Goal: Task Accomplishment & Management: Manage account settings

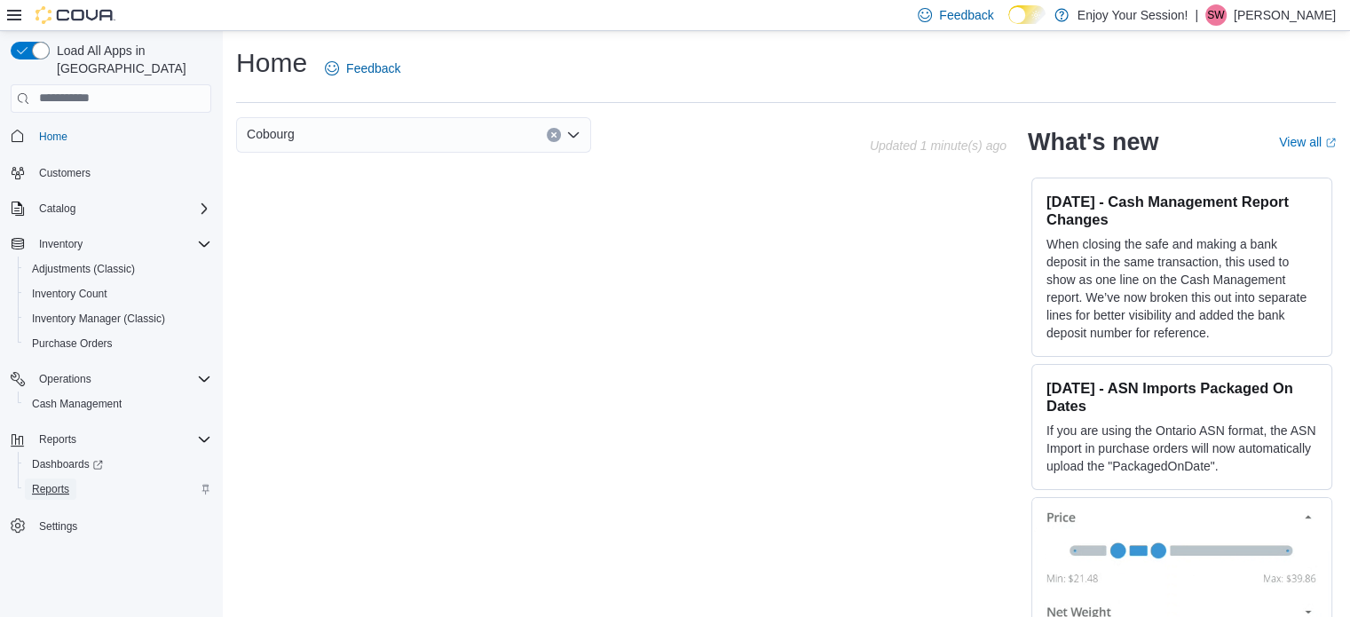
click at [59, 482] on span "Reports" at bounding box center [50, 489] width 37 height 14
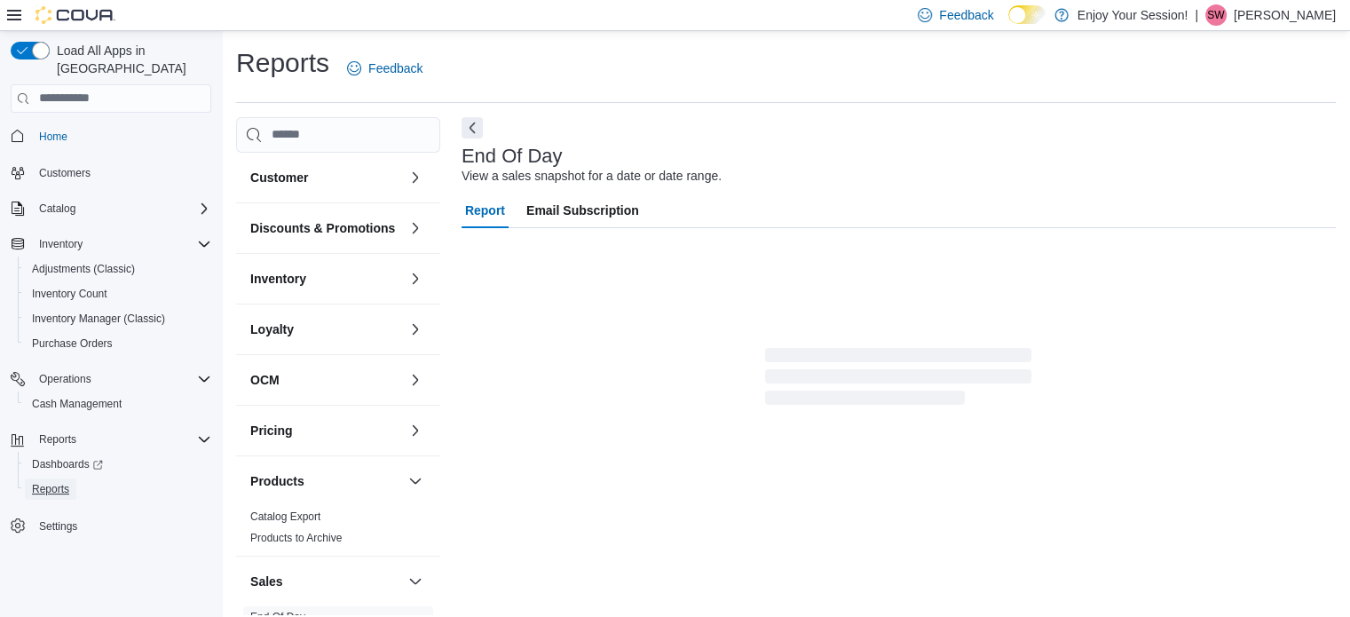
scroll to position [12, 0]
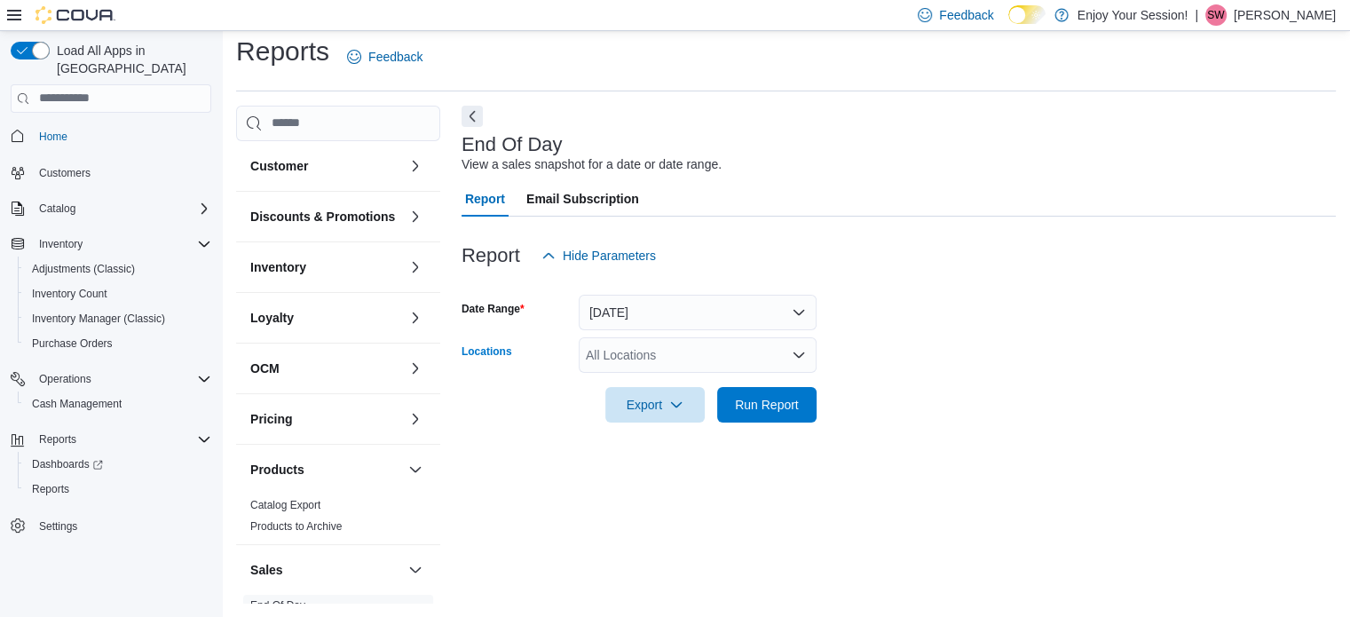
click at [792, 348] on icon "Open list of options" at bounding box center [799, 355] width 14 height 14
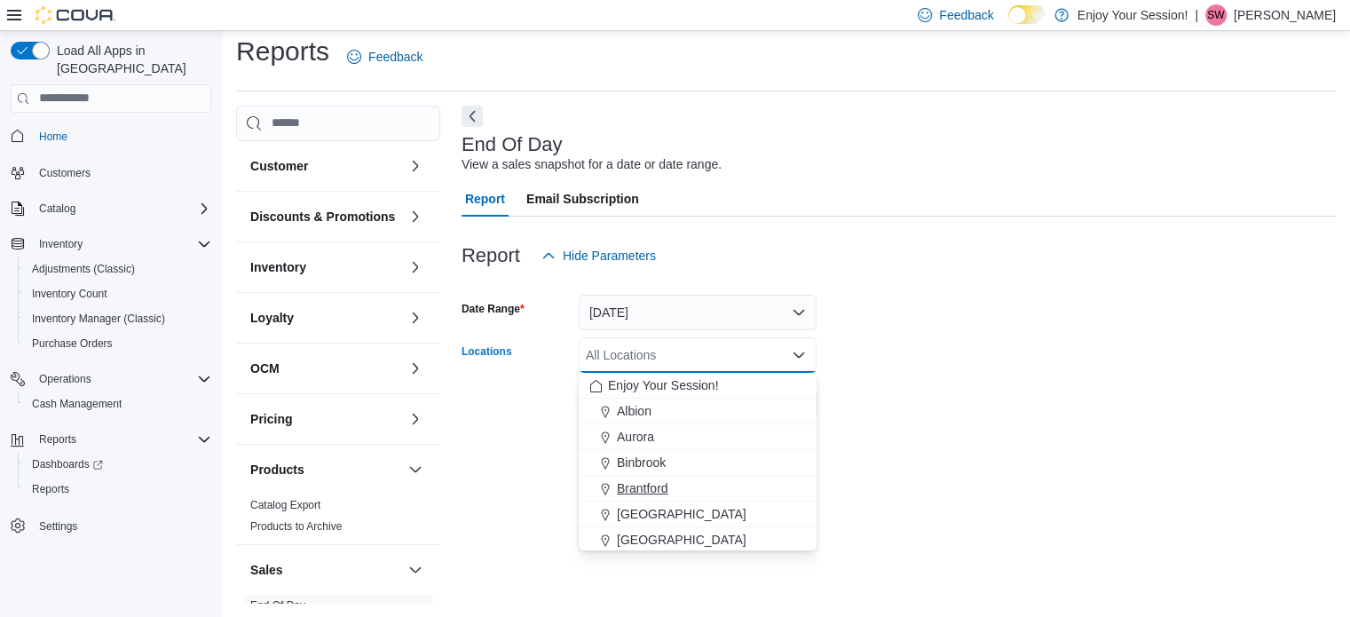
scroll to position [89, 0]
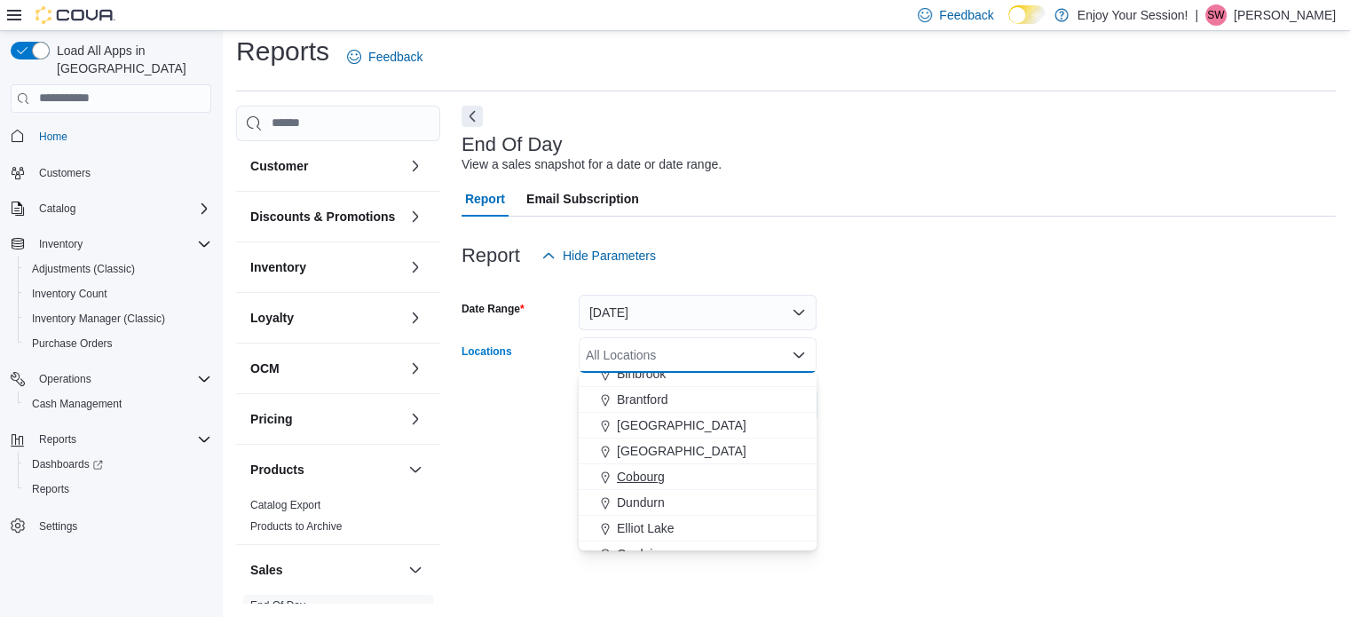
click at [627, 479] on span "Cobourg" at bounding box center [641, 477] width 48 height 18
click at [911, 450] on div "End Of Day View a sales snapshot for a date or date range. Report Email Subscri…" at bounding box center [898, 355] width 874 height 498
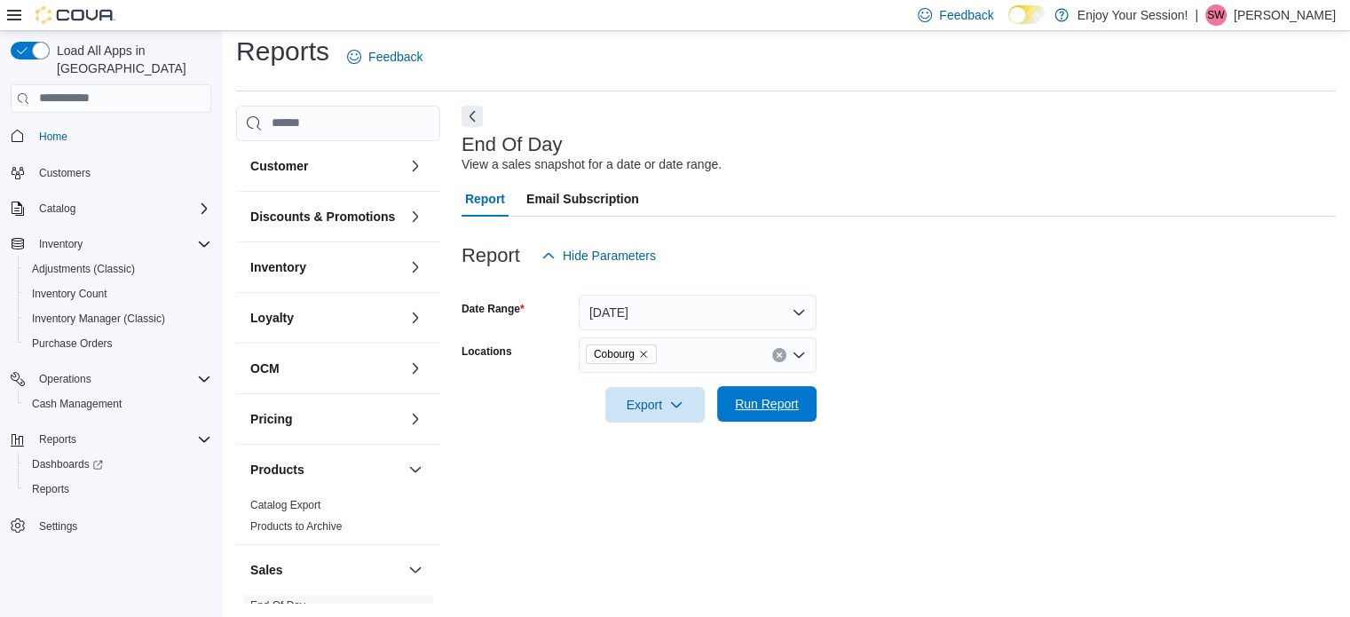
click at [788, 404] on span "Run Report" at bounding box center [767, 404] width 64 height 18
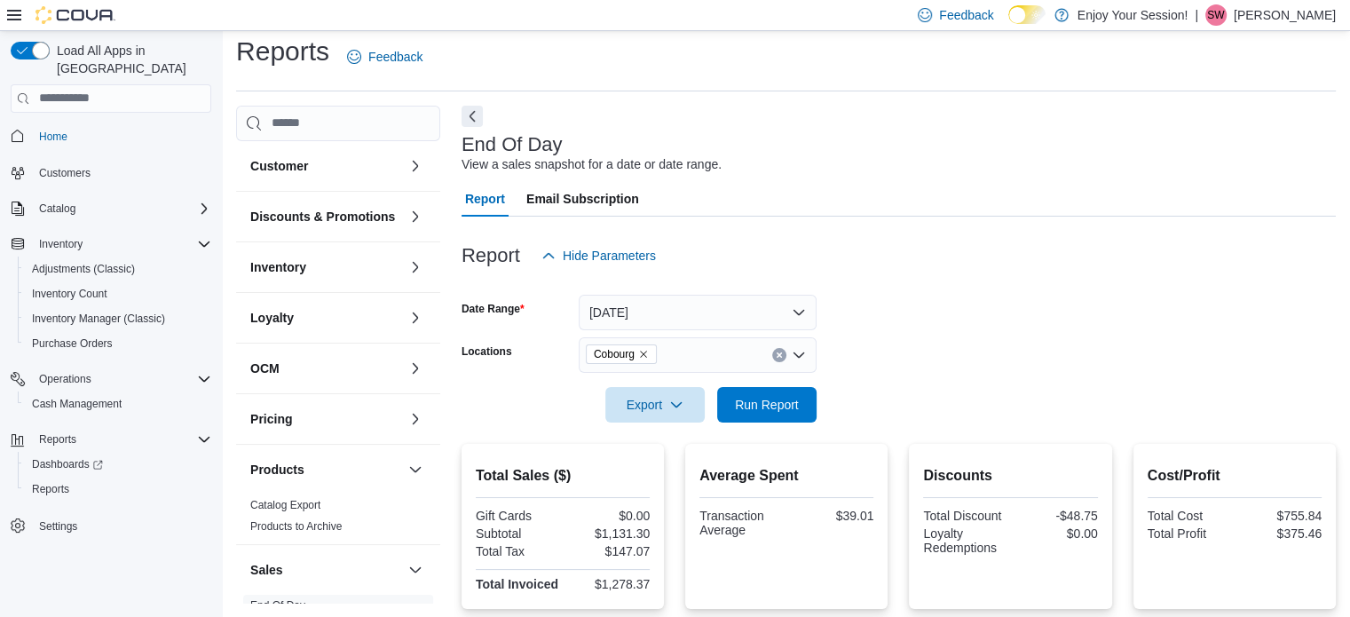
drag, startPoint x: 788, startPoint y: 404, endPoint x: 901, endPoint y: 438, distance: 117.9
click at [901, 438] on div at bounding box center [898, 432] width 874 height 21
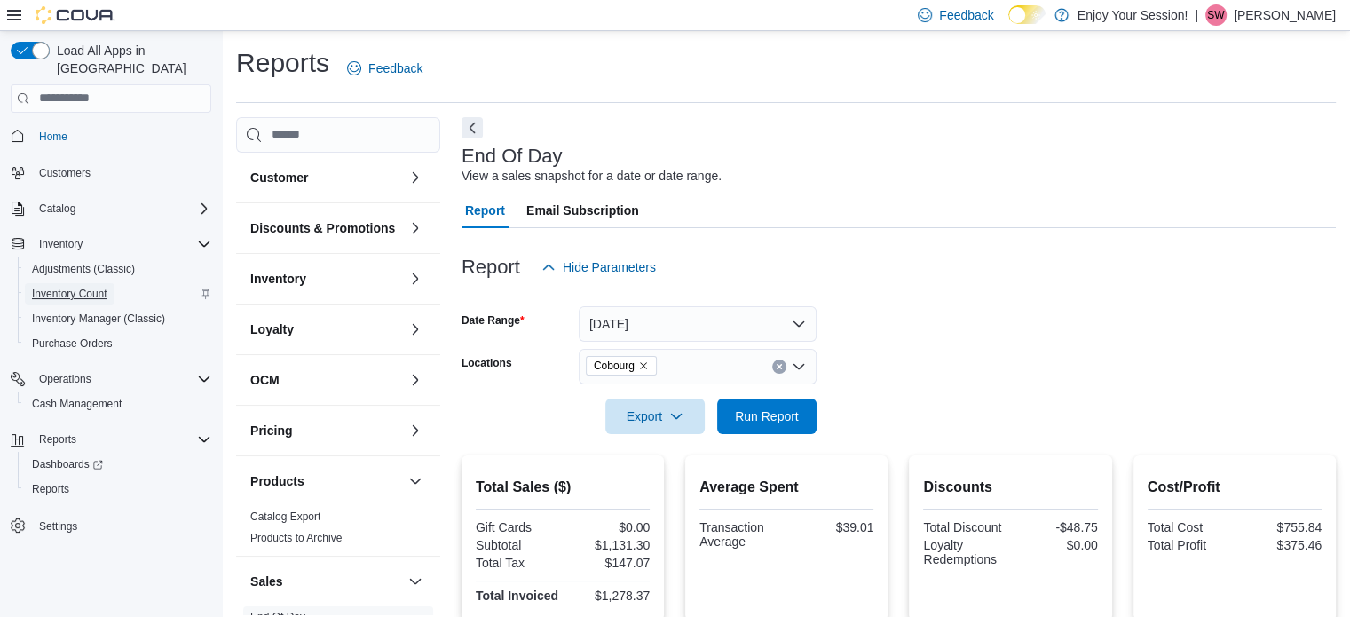
click at [75, 287] on span "Inventory Count" at bounding box center [69, 293] width 75 height 21
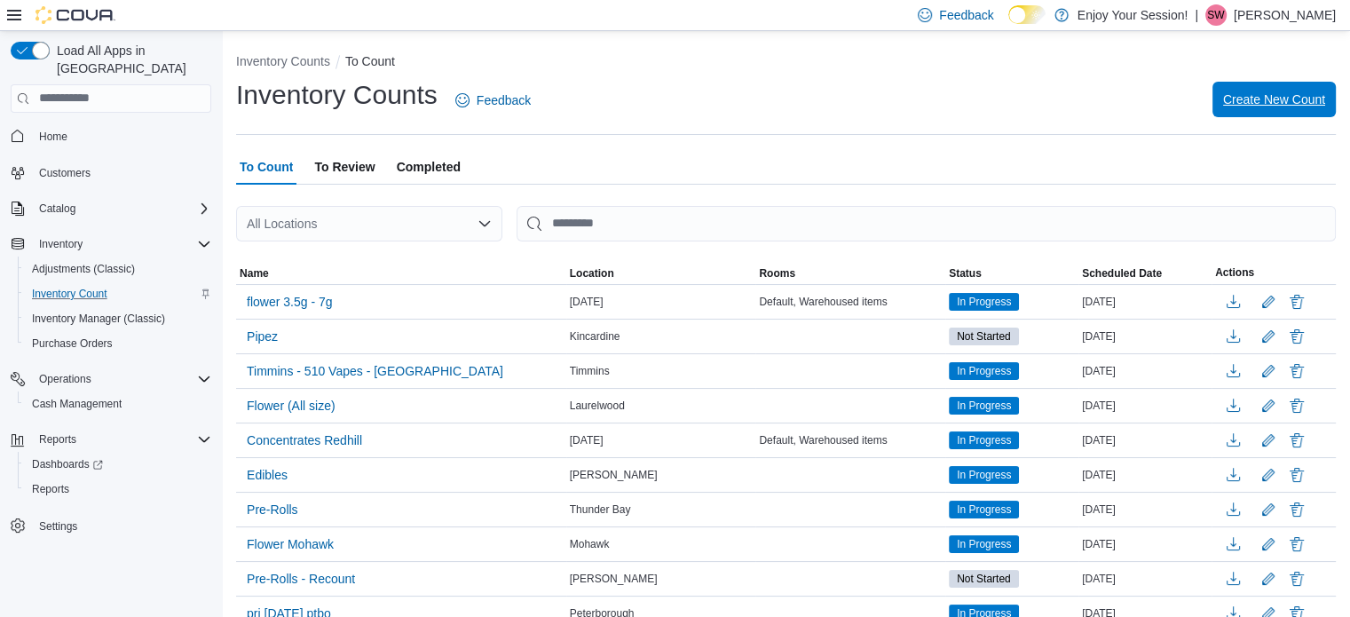
click at [1255, 105] on span "Create New Count" at bounding box center [1274, 100] width 102 height 18
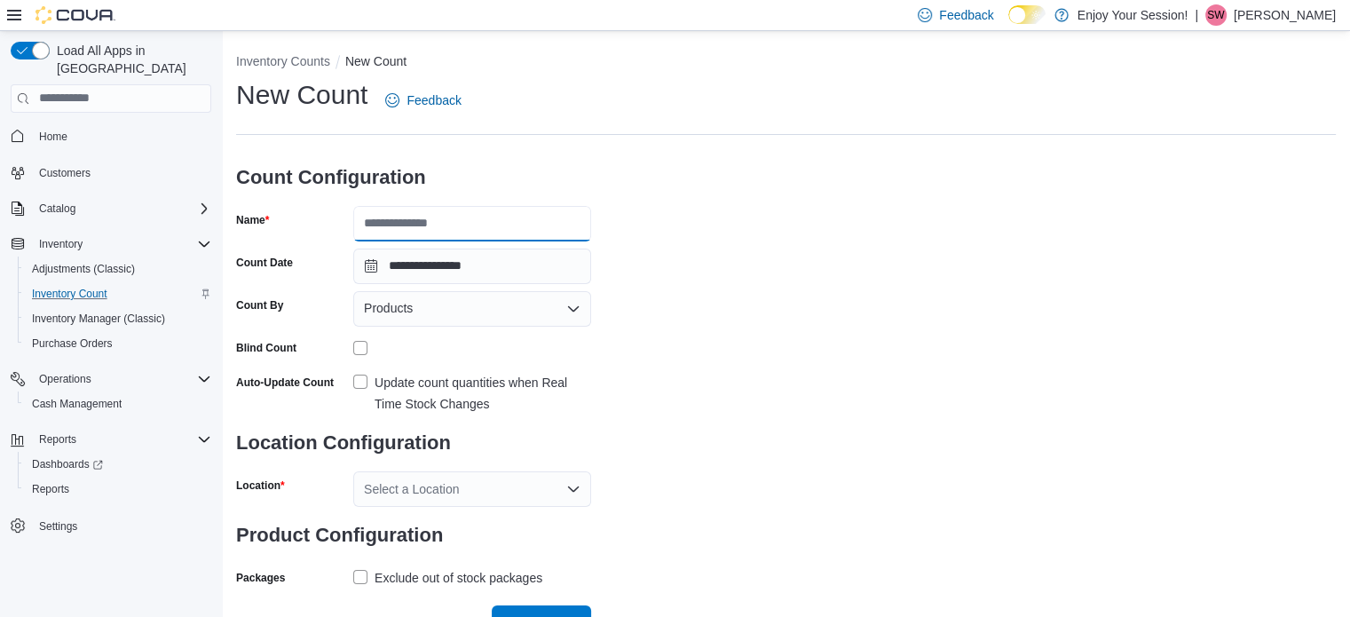
click at [511, 226] on input "Name" at bounding box center [472, 223] width 238 height 35
type input "**********"
click at [555, 315] on div "Products" at bounding box center [472, 308] width 238 height 35
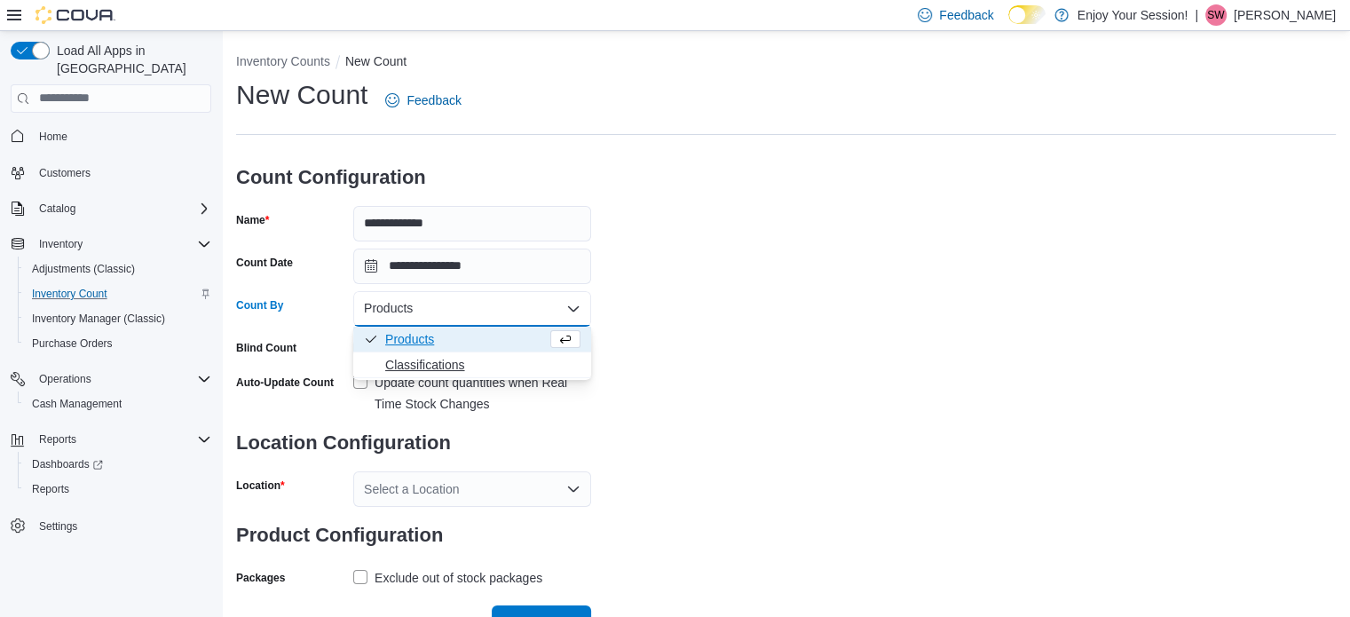
click at [470, 365] on span "Classifications" at bounding box center [482, 365] width 195 height 18
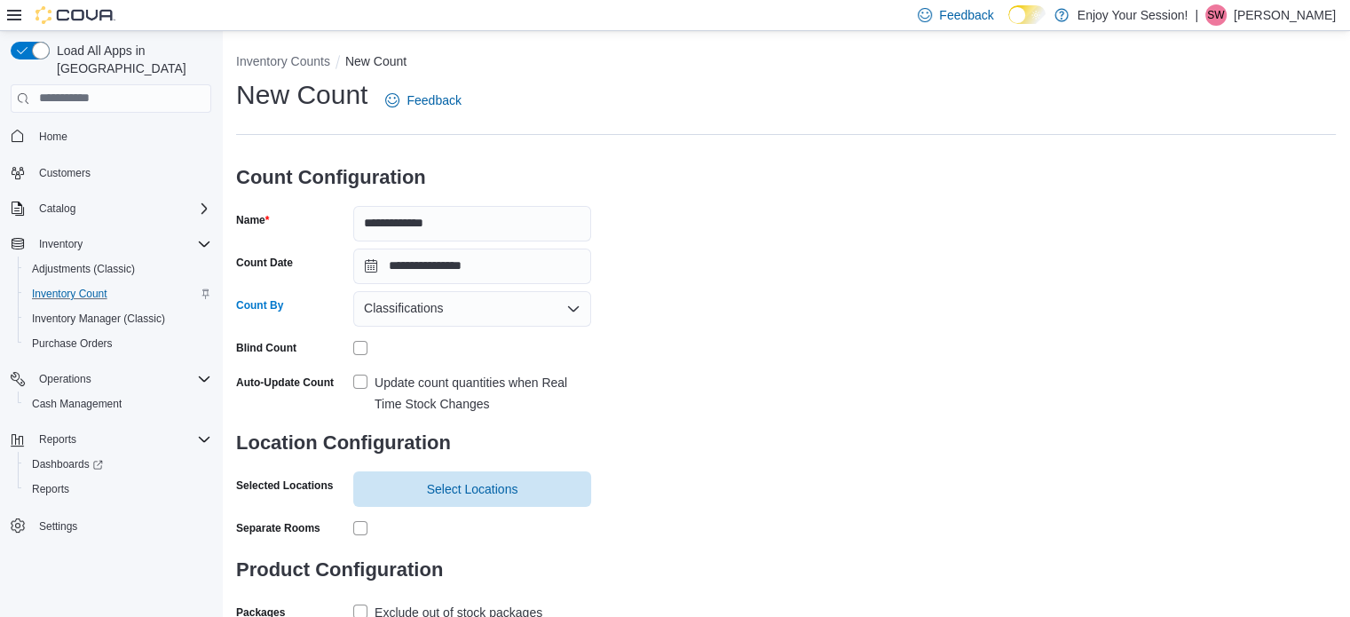
click at [362, 382] on label "Update count quantities when Real Time Stock Changes" at bounding box center [472, 393] width 238 height 43
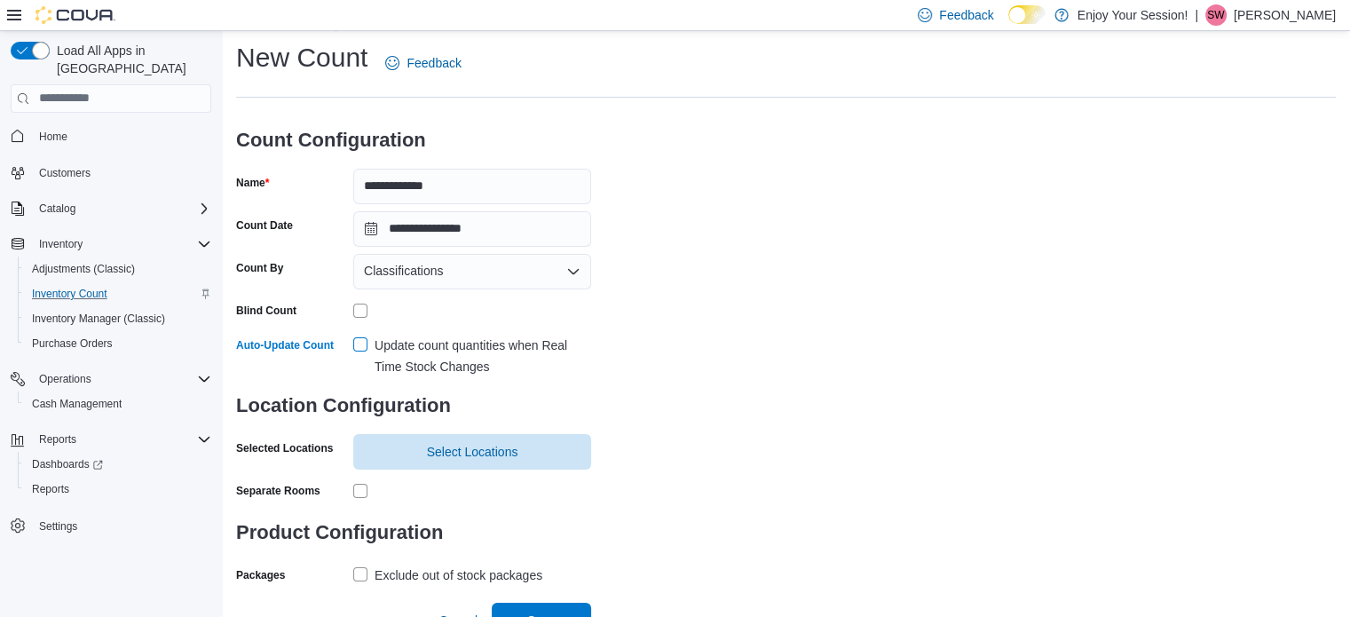
scroll to position [58, 0]
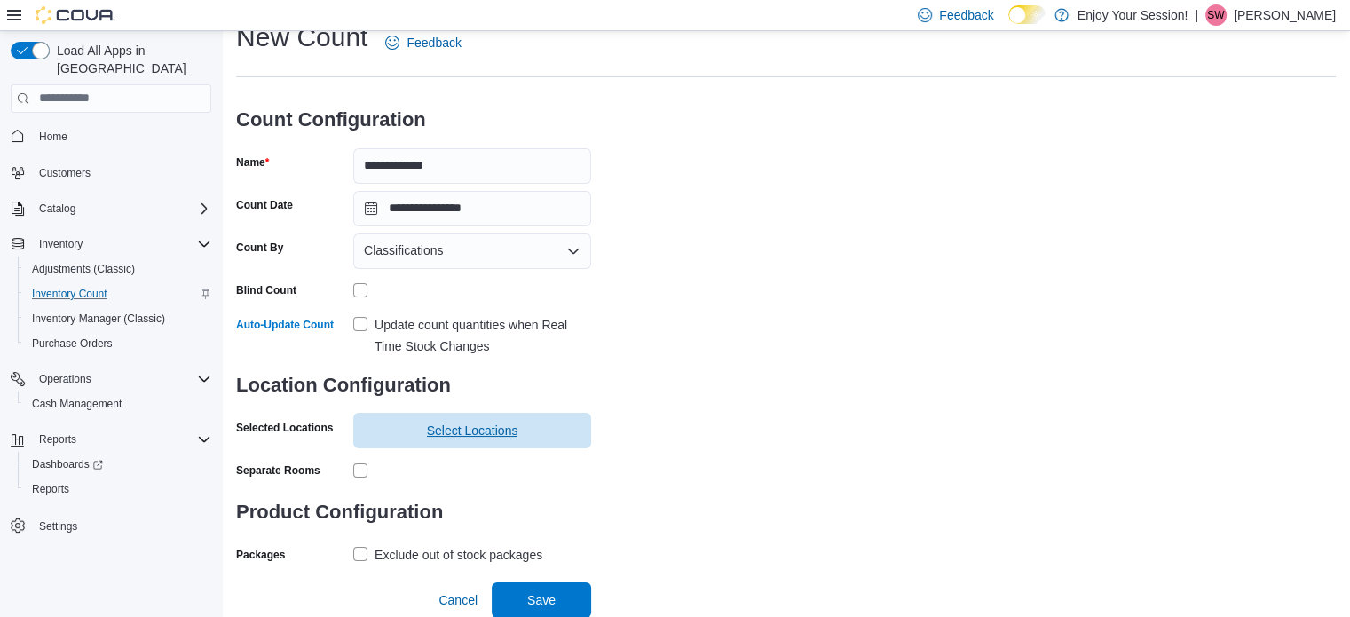
click at [526, 433] on span "Select Locations" at bounding box center [472, 430] width 217 height 35
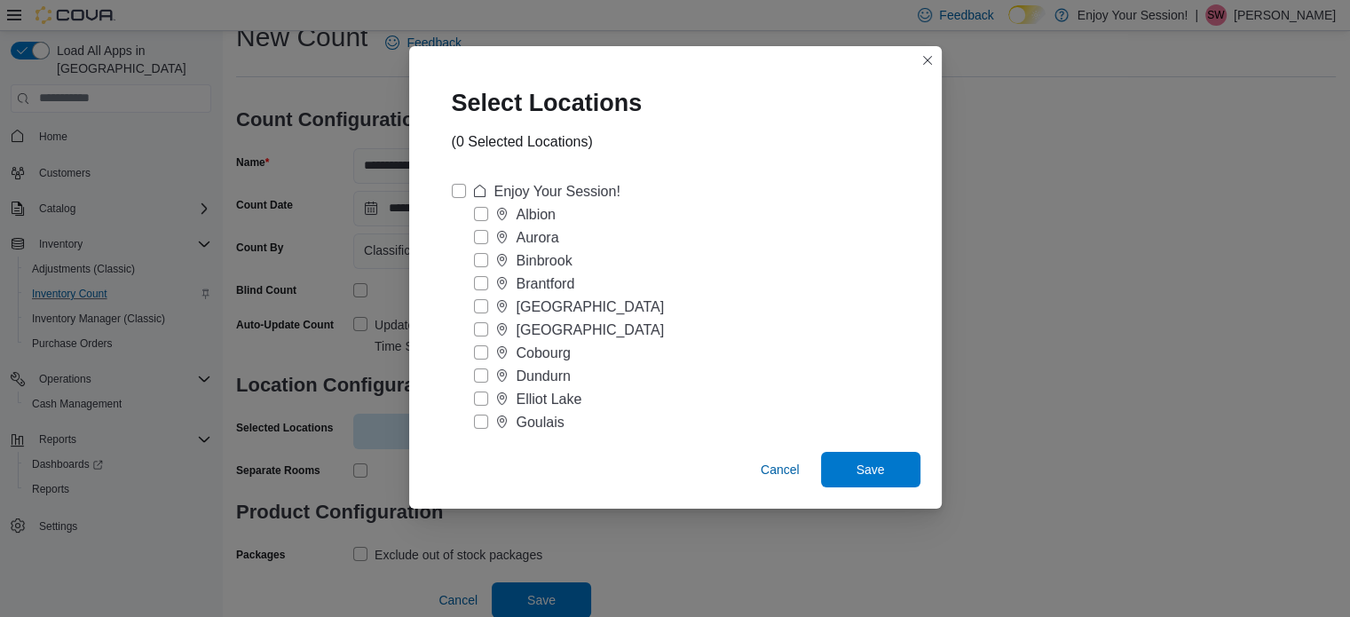
click at [476, 348] on label "Cobourg" at bounding box center [522, 353] width 97 height 21
click at [889, 477] on span "Save" at bounding box center [870, 468] width 78 height 35
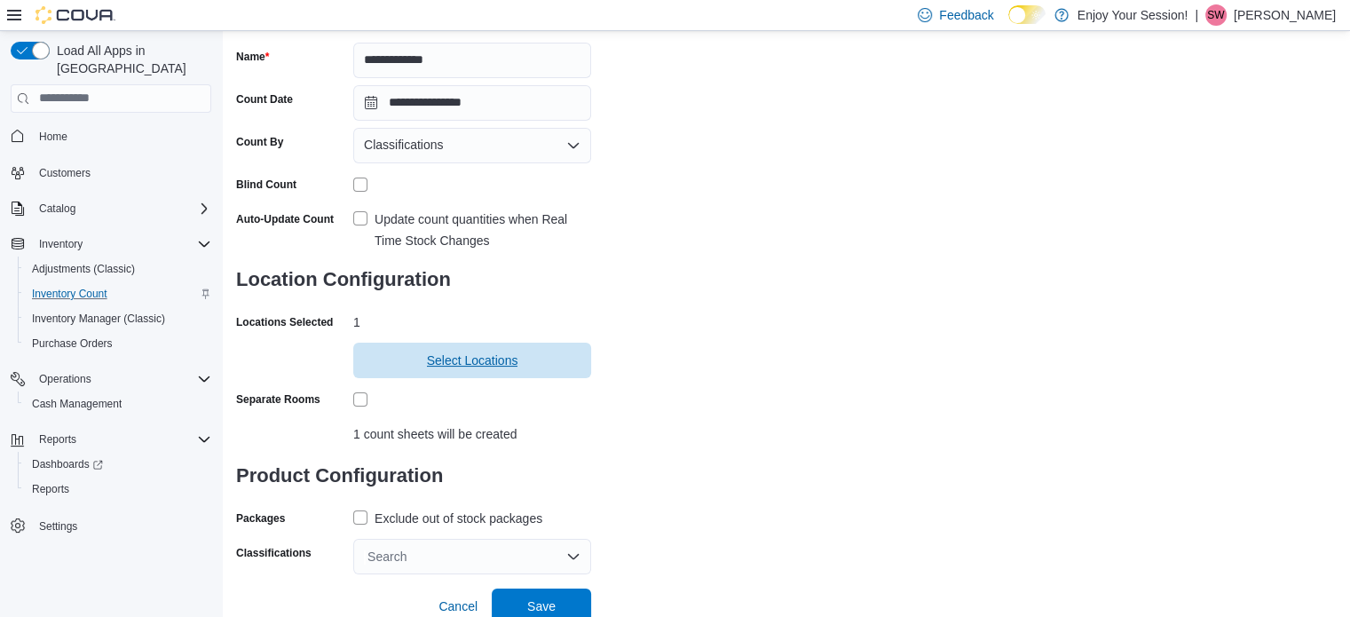
scroll to position [169, 0]
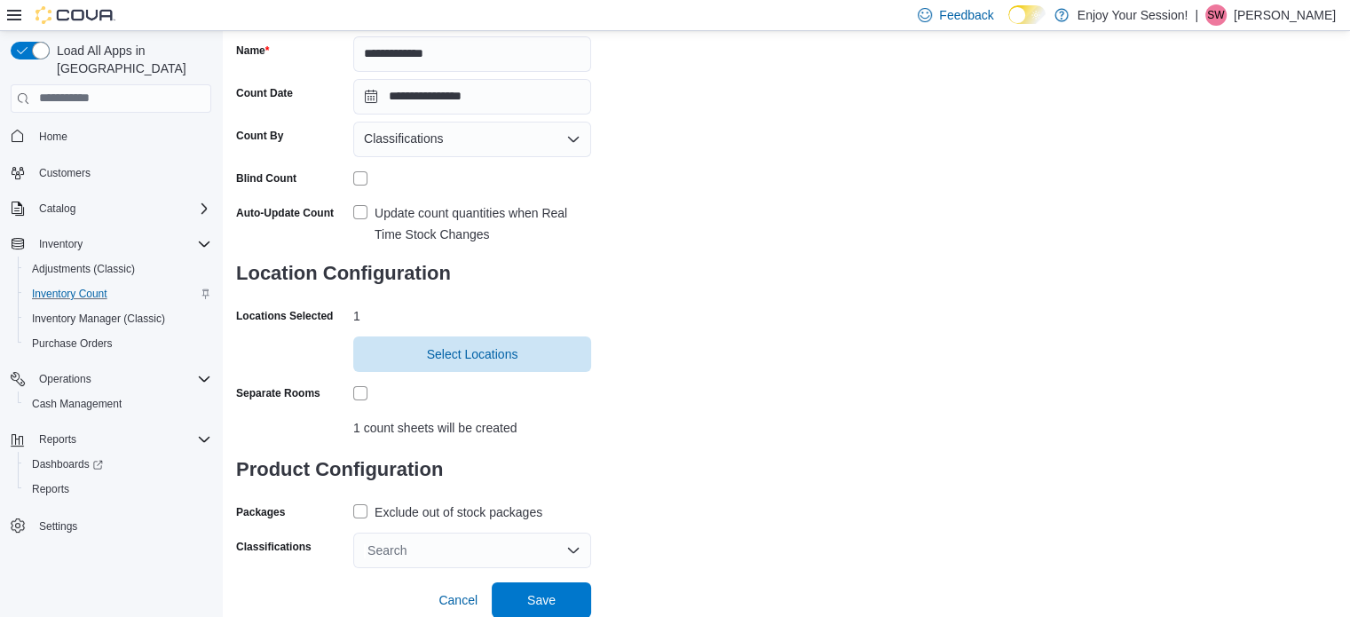
click at [357, 510] on label "Exclude out of stock packages" at bounding box center [447, 511] width 189 height 21
click at [473, 545] on div "Search" at bounding box center [472, 549] width 238 height 35
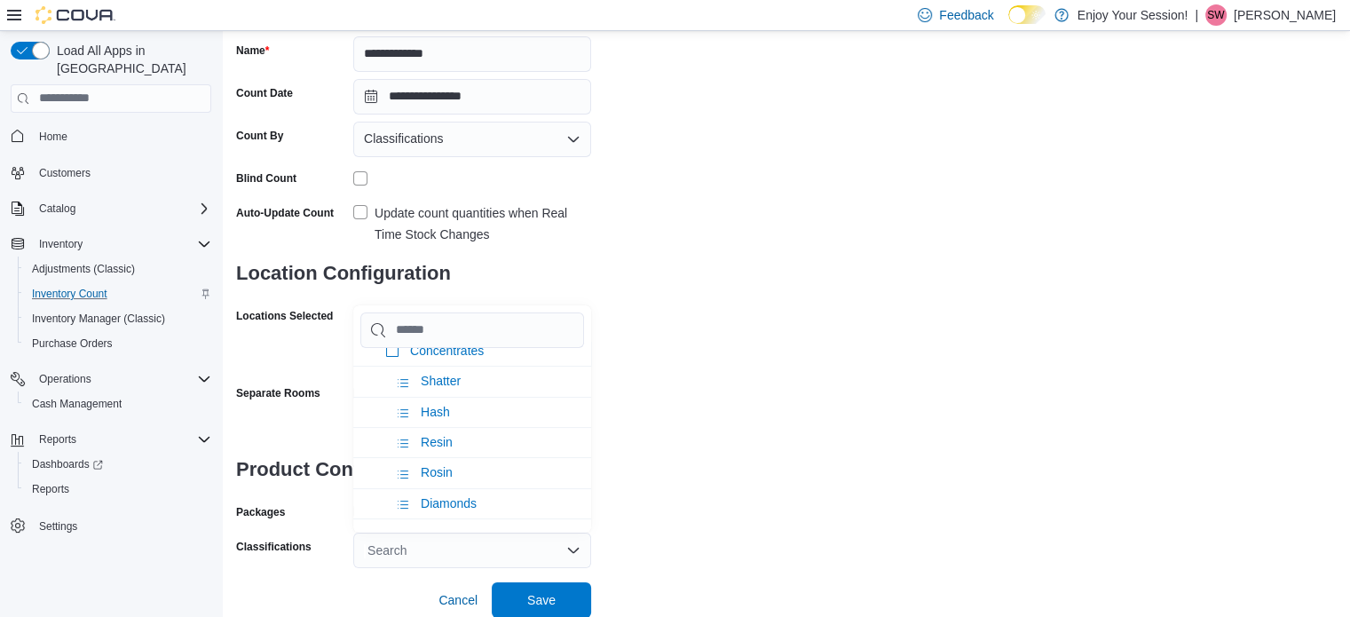
scroll to position [532, 0]
click at [452, 378] on span "Concentrates" at bounding box center [447, 381] width 74 height 14
click at [756, 375] on div "**********" at bounding box center [785, 238] width 1099 height 660
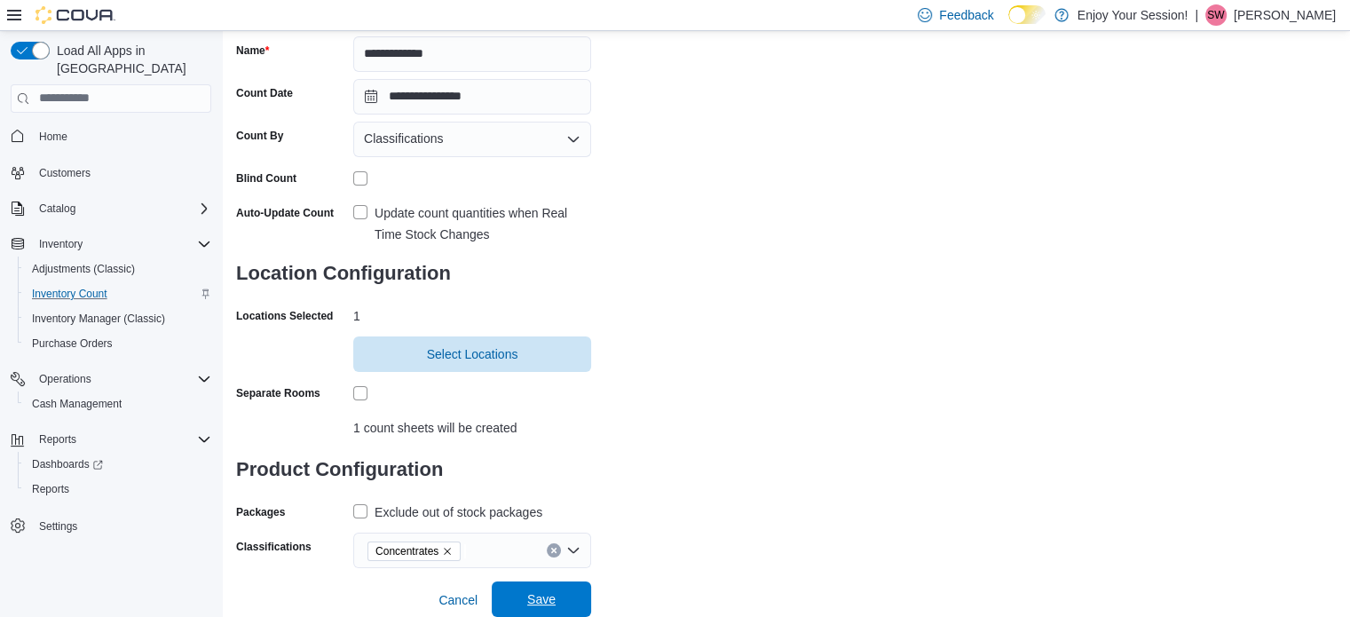
click at [533, 603] on span "Save" at bounding box center [541, 599] width 28 height 18
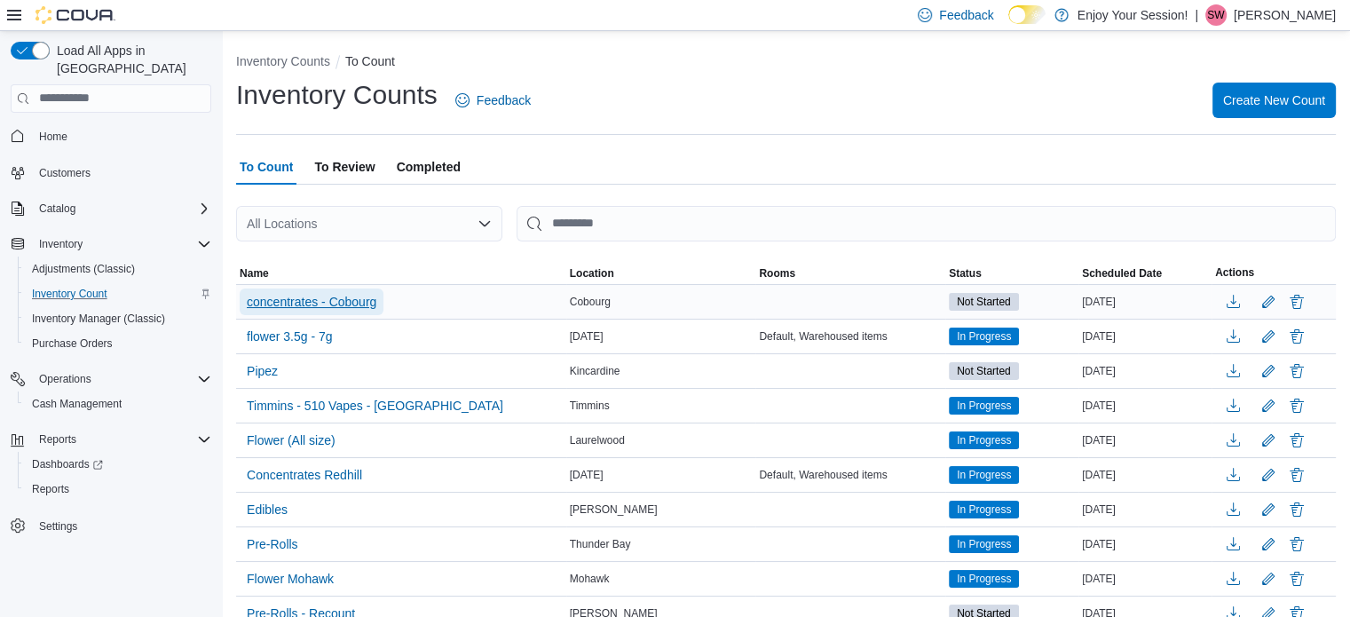
click at [361, 295] on span "concentrates - Cobourg" at bounding box center [312, 302] width 130 height 18
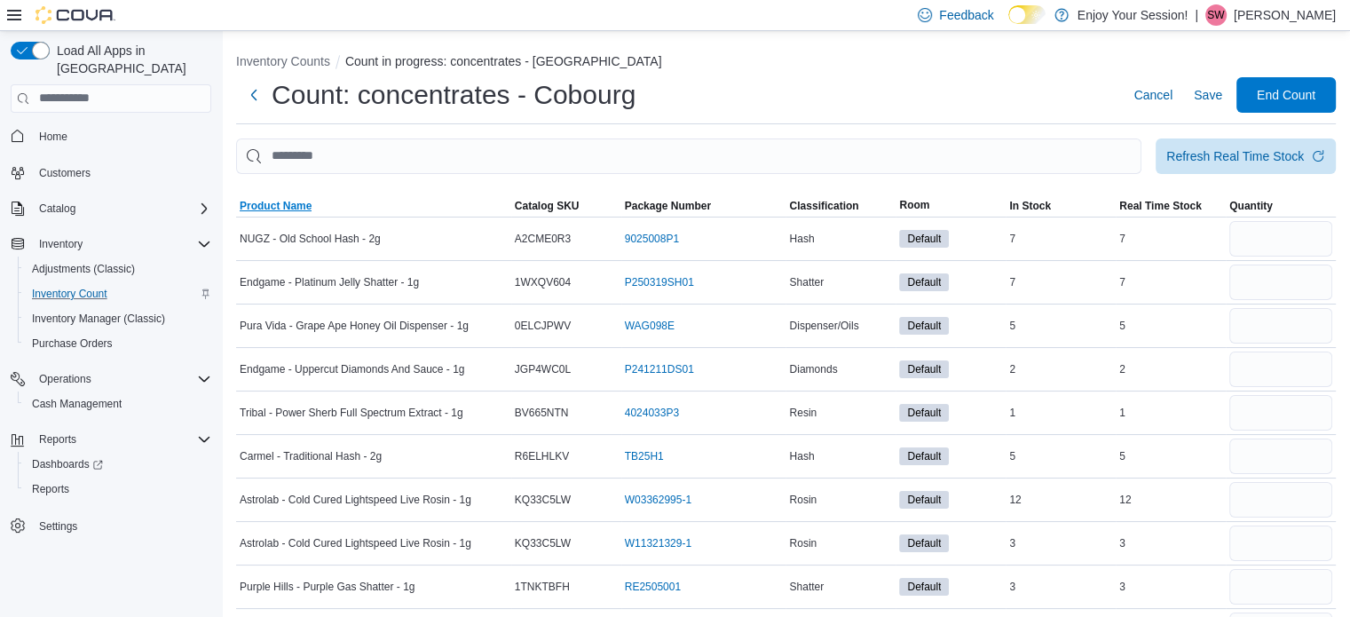
click at [277, 204] on span "Product Name" at bounding box center [276, 206] width 72 height 14
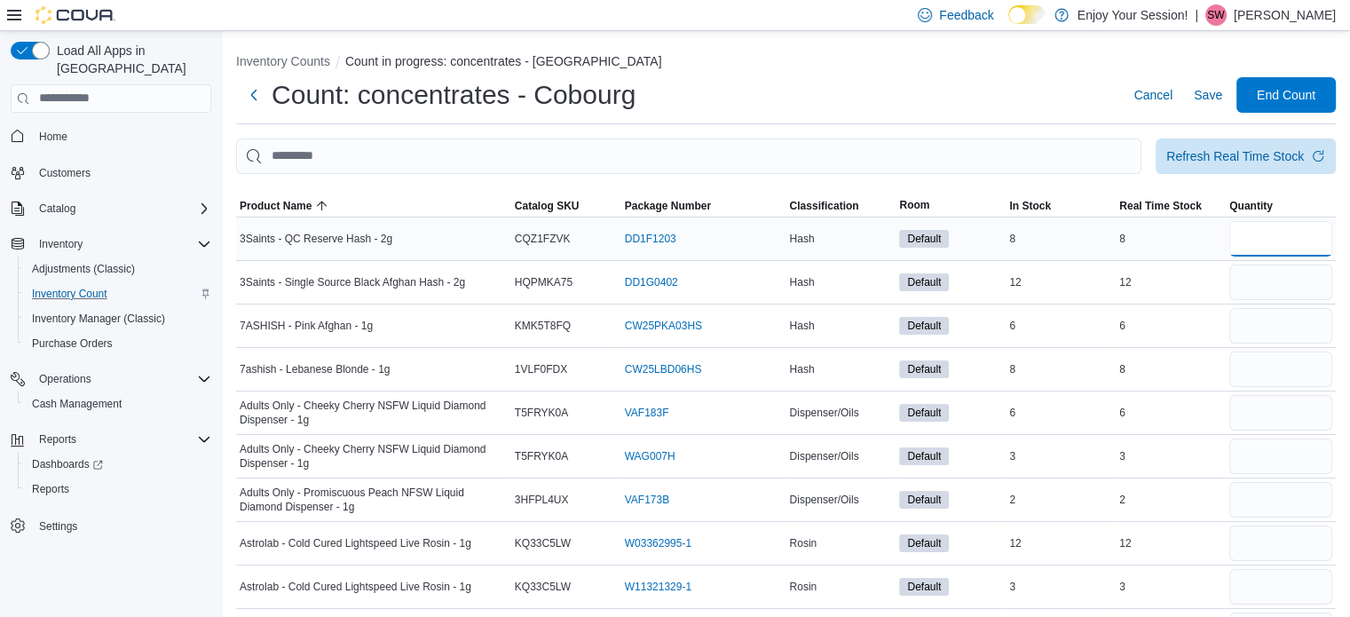
click at [1283, 228] on input "number" at bounding box center [1280, 238] width 103 height 35
type input "*"
type input "**"
type input "*"
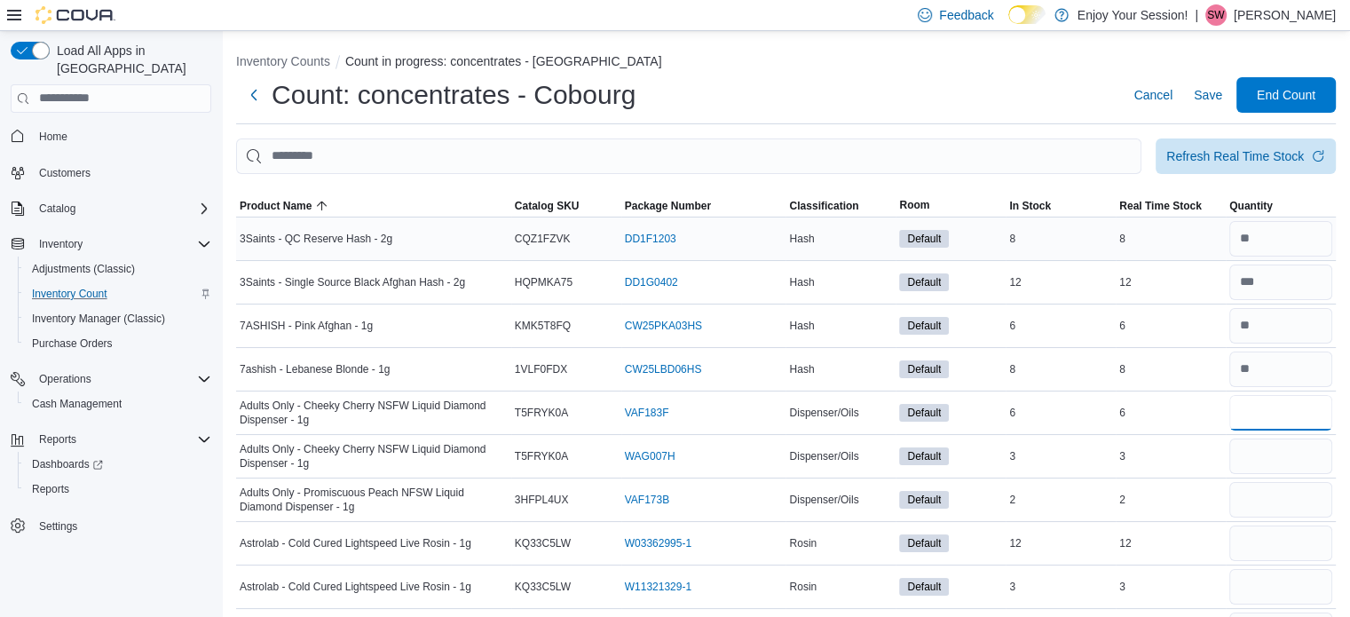
type input "*"
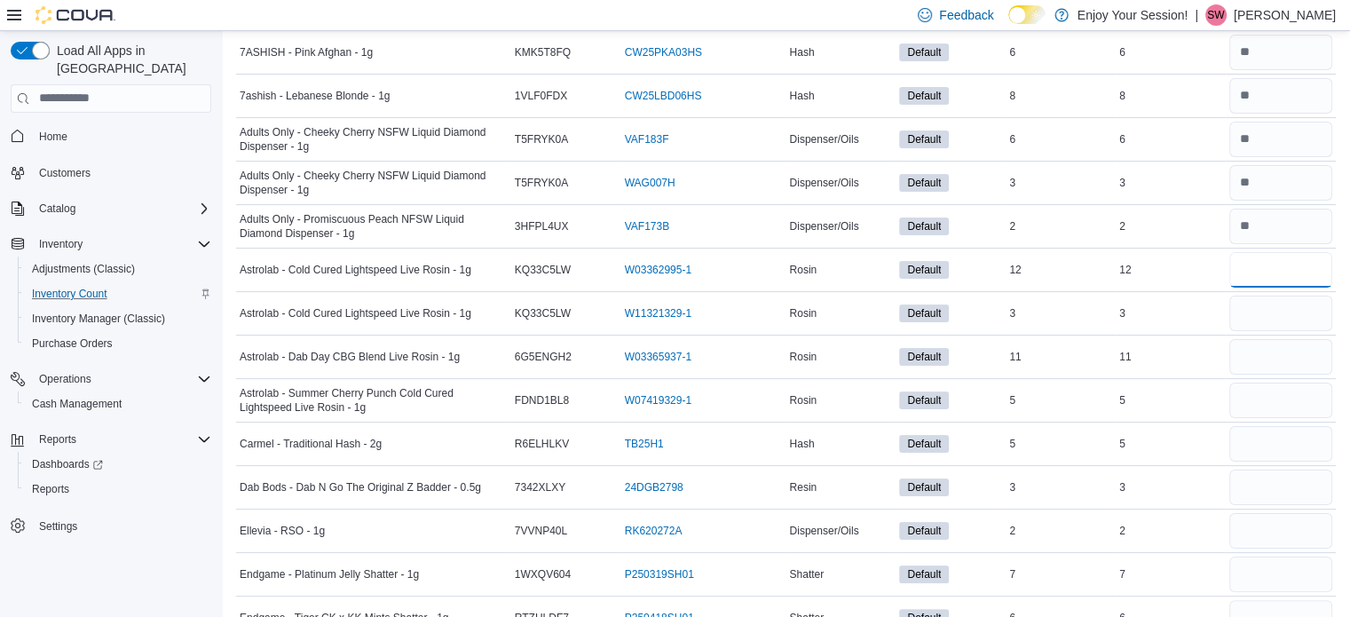
scroll to position [280, 0]
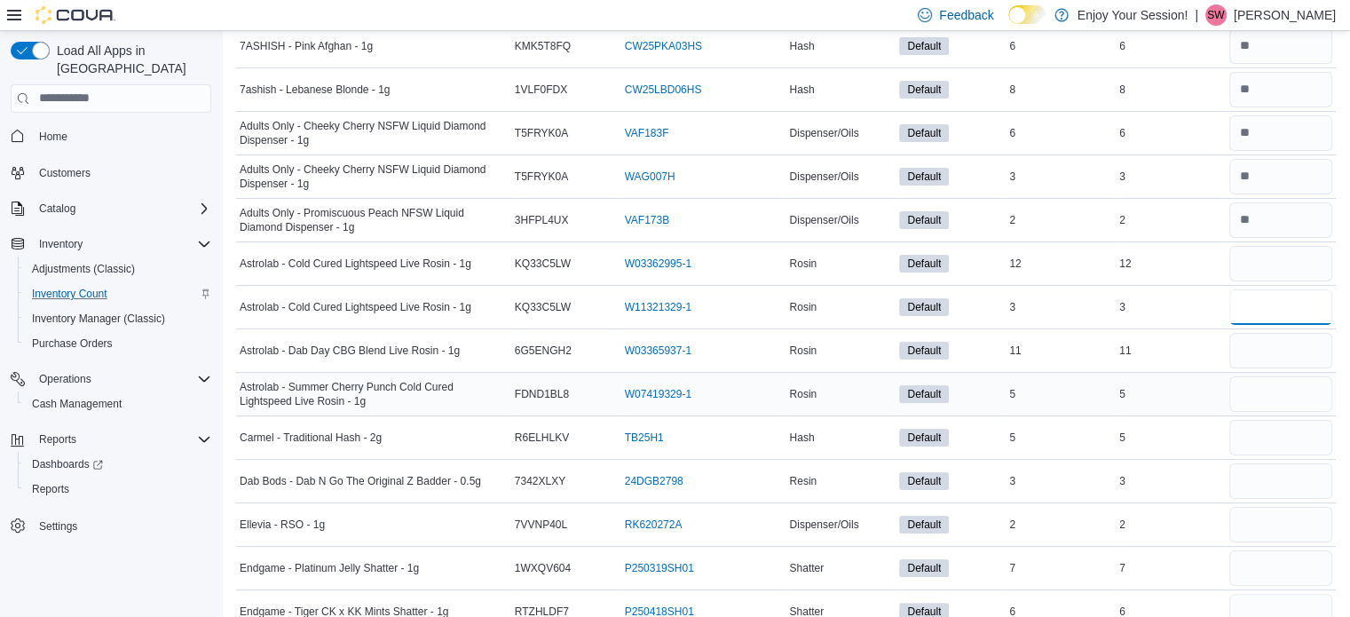
type input "*"
click at [1292, 389] on input "number" at bounding box center [1280, 393] width 103 height 35
type input "*"
click at [1303, 263] on input "number" at bounding box center [1280, 263] width 103 height 35
click at [1274, 355] on input "number" at bounding box center [1280, 350] width 103 height 35
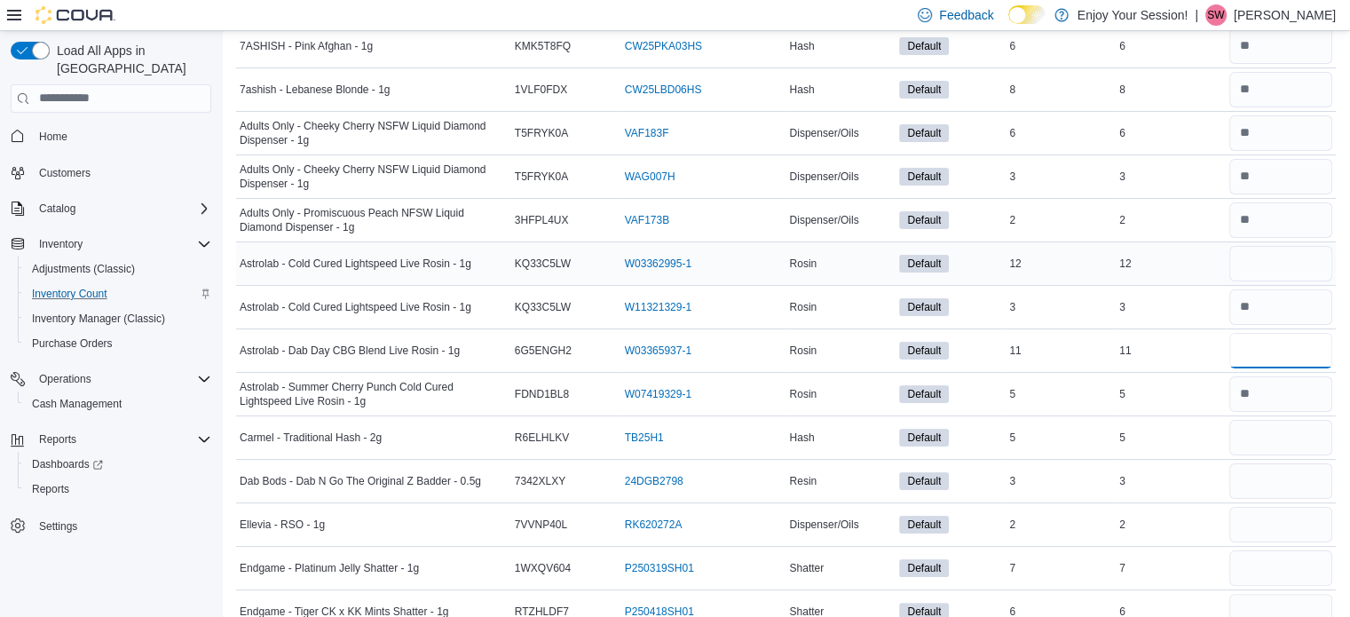
type input "**"
click at [1267, 255] on input "number" at bounding box center [1280, 263] width 103 height 35
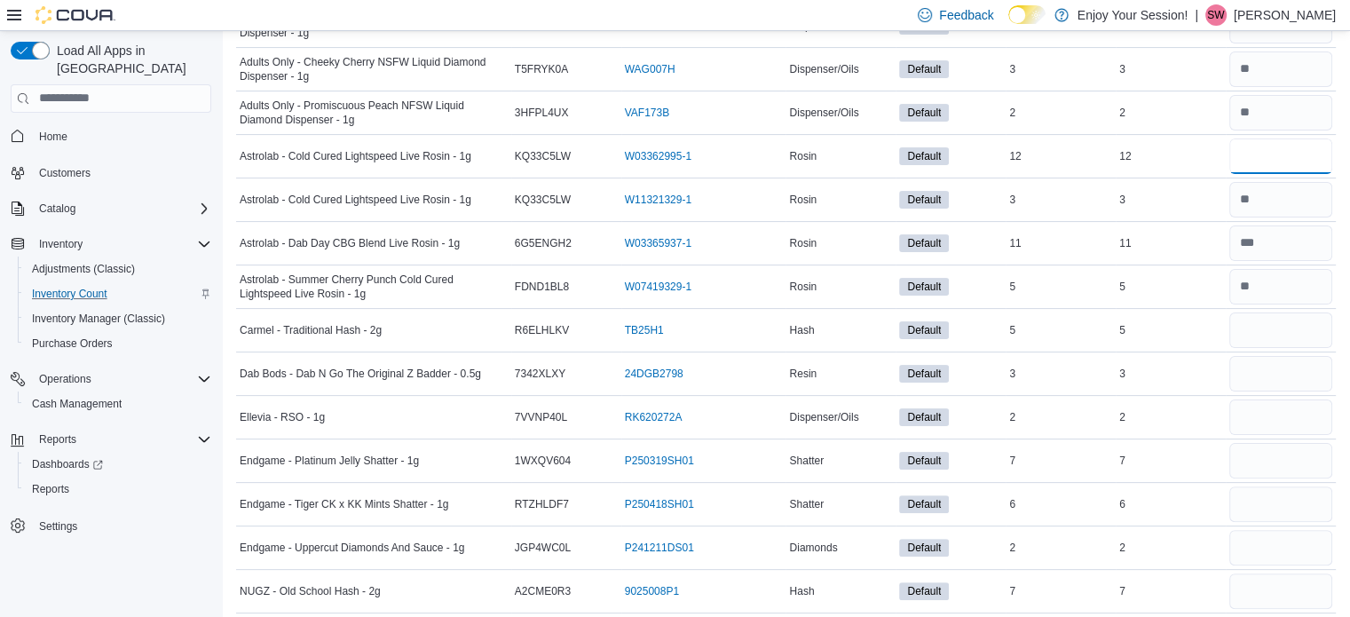
scroll to position [406, 0]
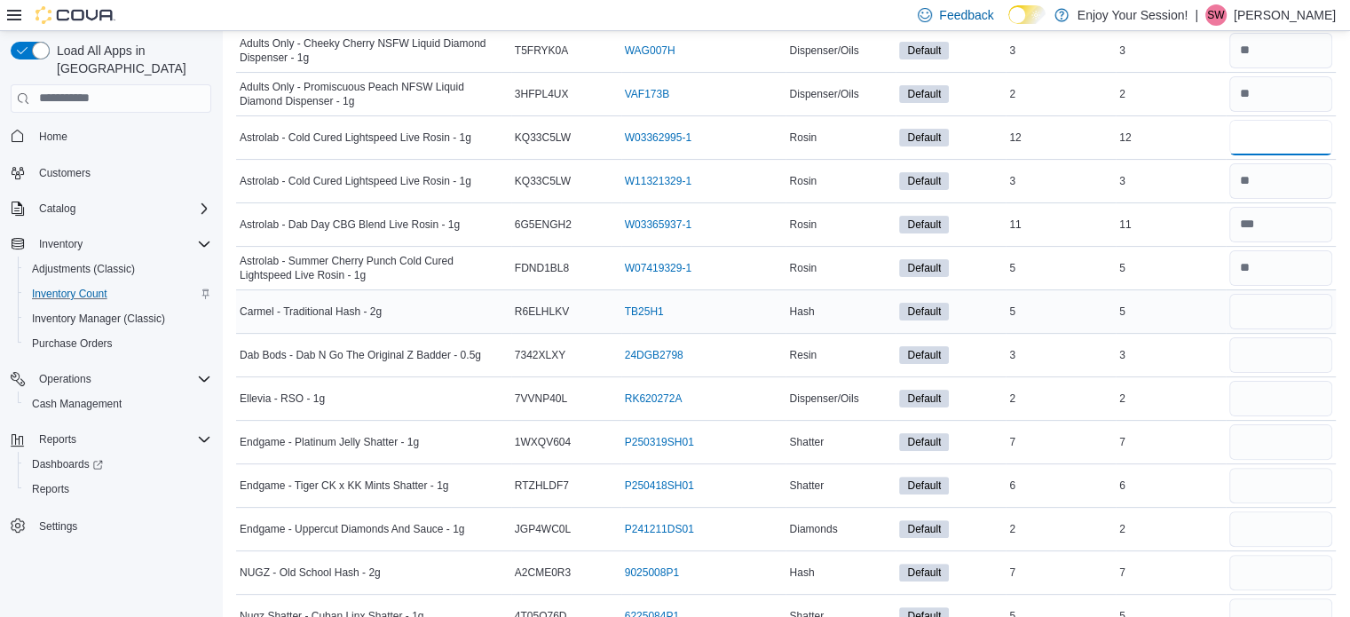
type input "**"
click at [1295, 310] on input "number" at bounding box center [1280, 311] width 103 height 35
type input "*"
click at [1304, 395] on input "number" at bounding box center [1280, 398] width 103 height 35
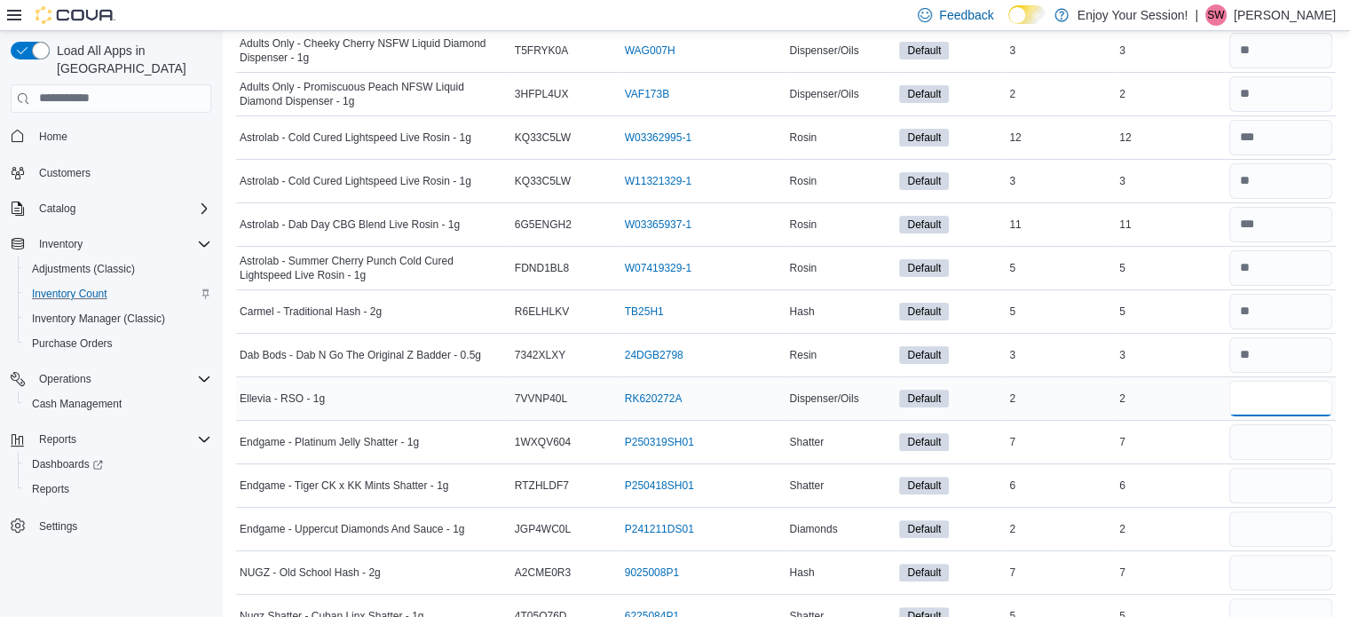
type input "*"
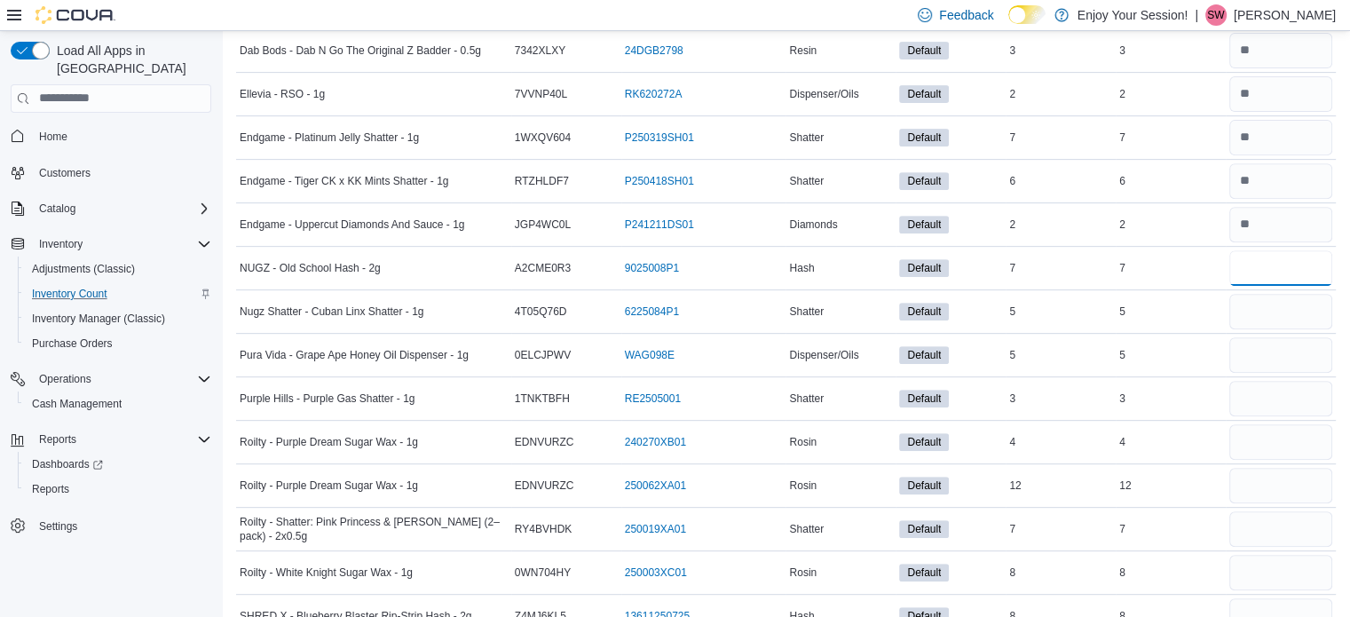
scroll to position [731, 0]
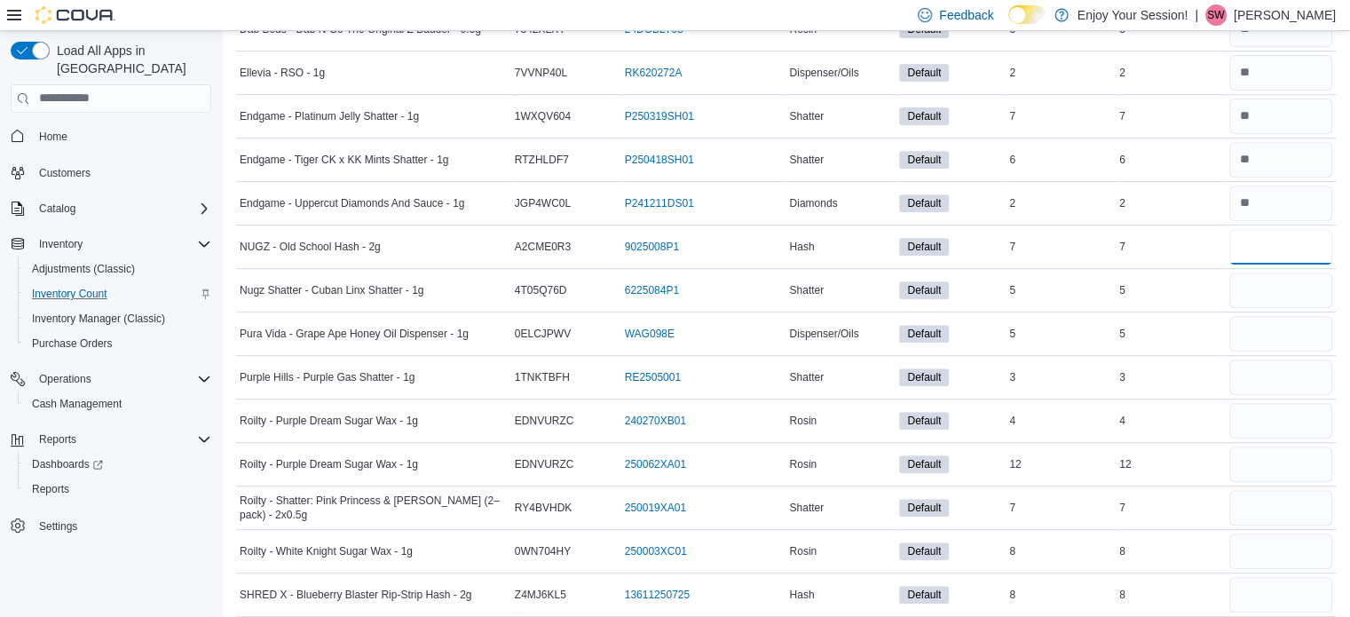
type input "*"
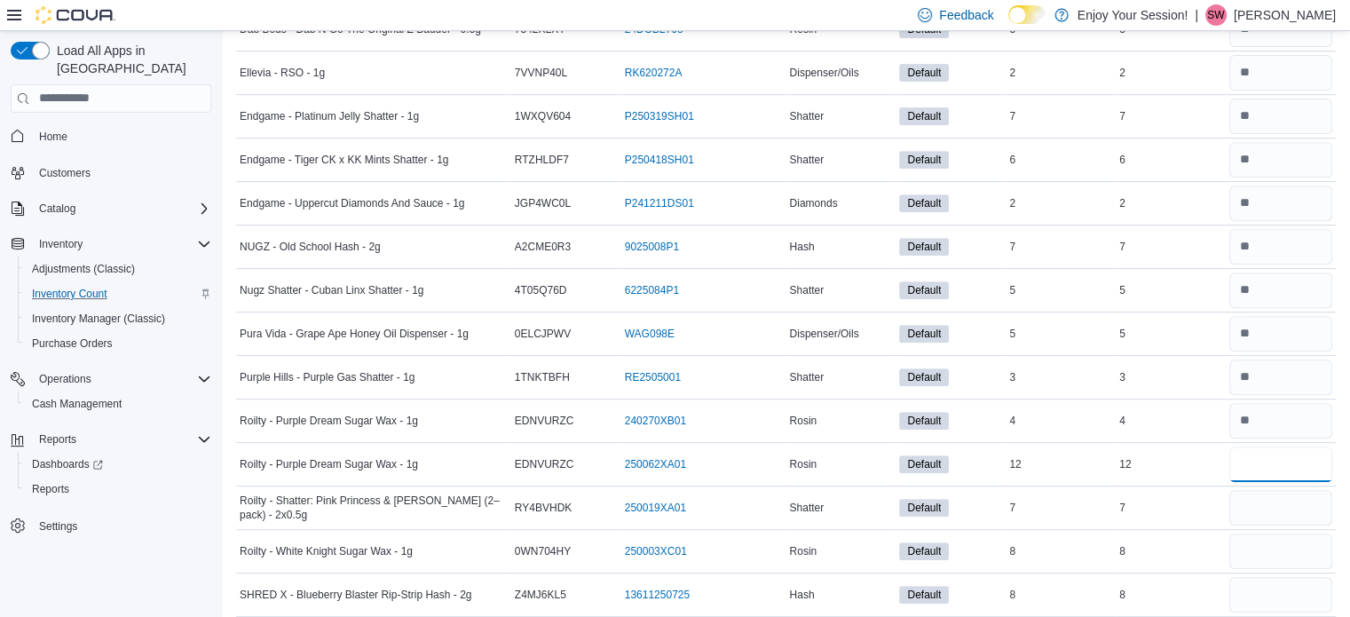
type input "**"
type input "*"
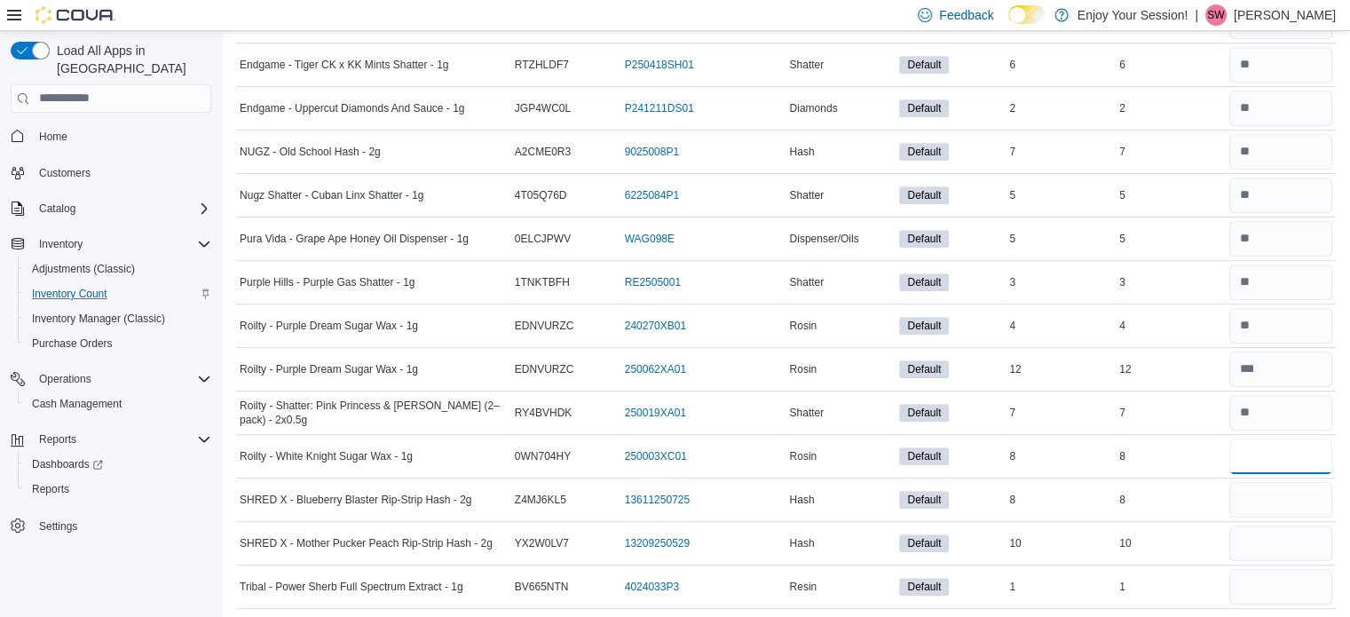
type input "*"
type input "**"
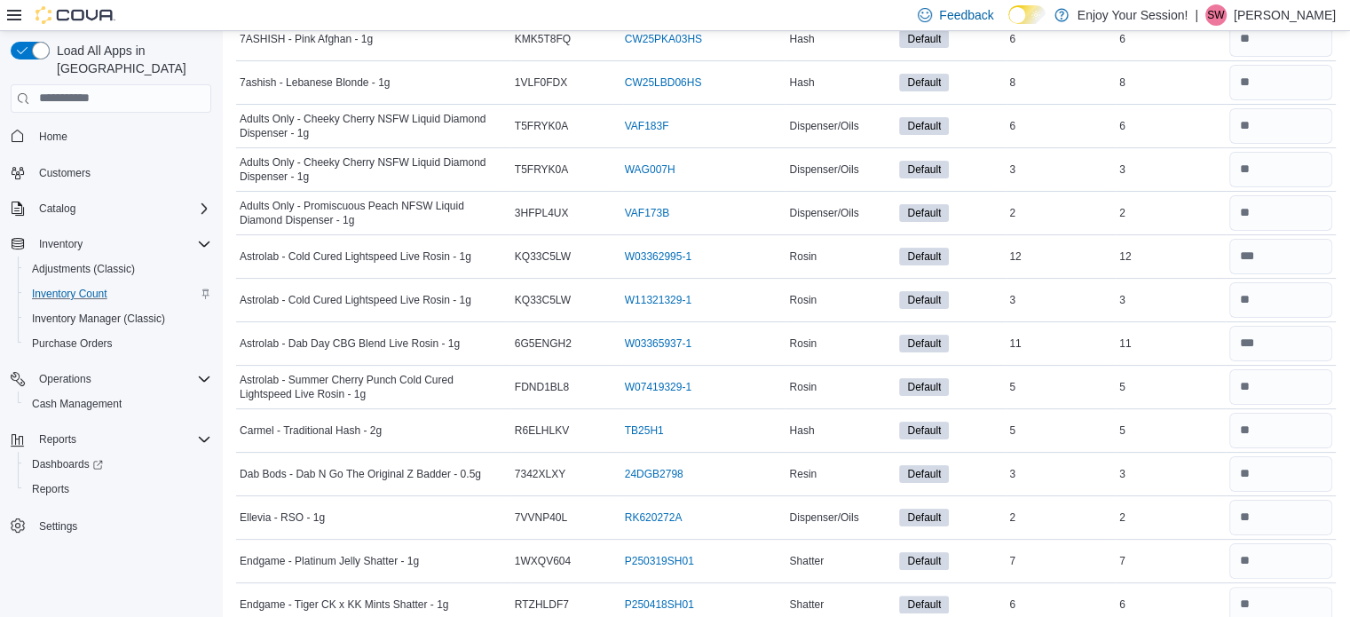
scroll to position [0, 0]
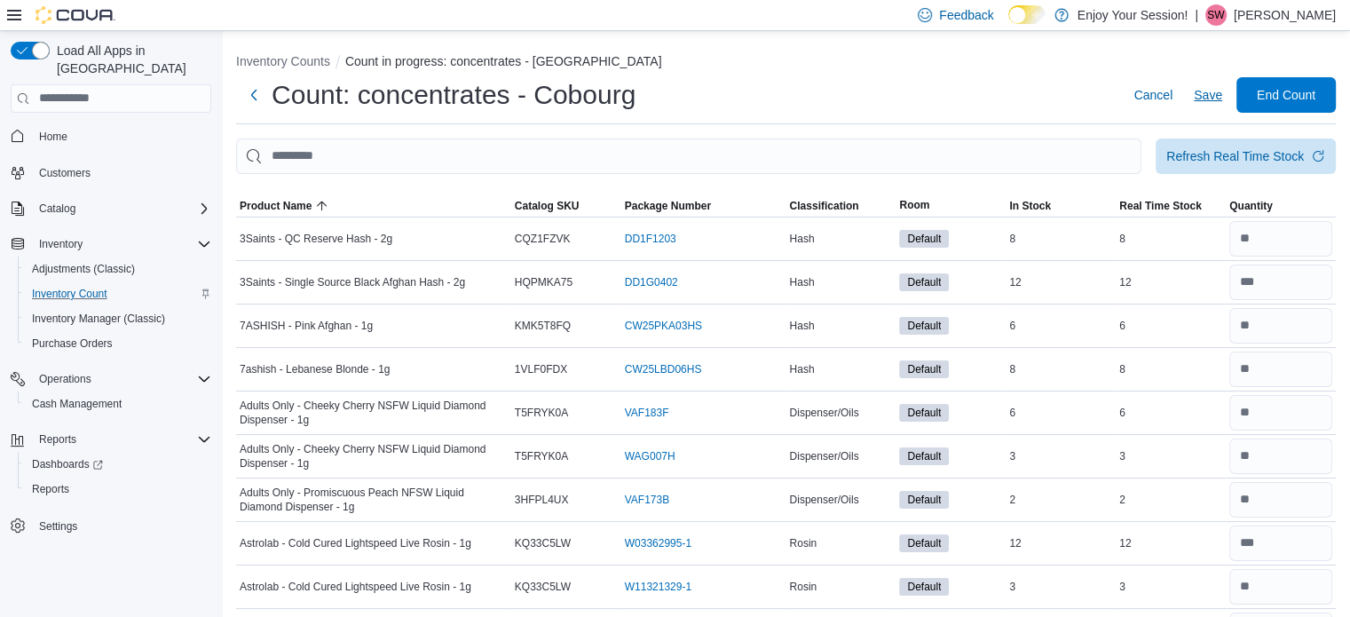
type input "*"
click at [1211, 100] on span "Save" at bounding box center [1207, 95] width 28 height 18
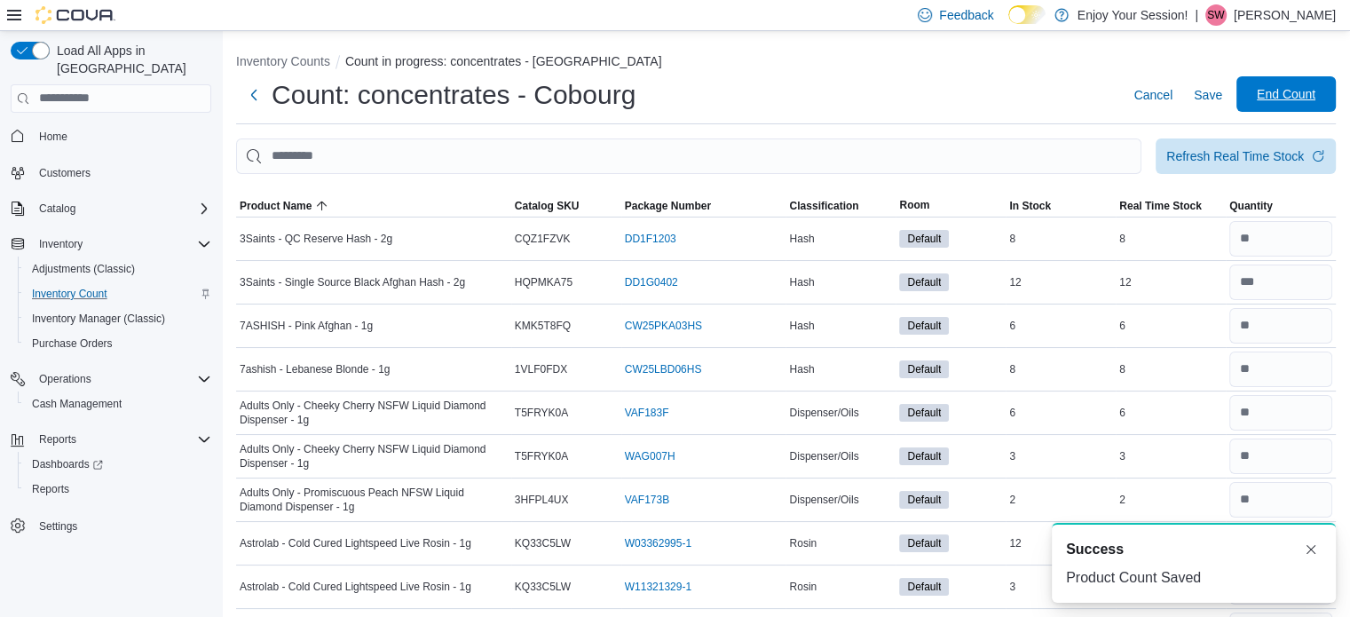
click at [1297, 100] on span "End Count" at bounding box center [1285, 94] width 59 height 18
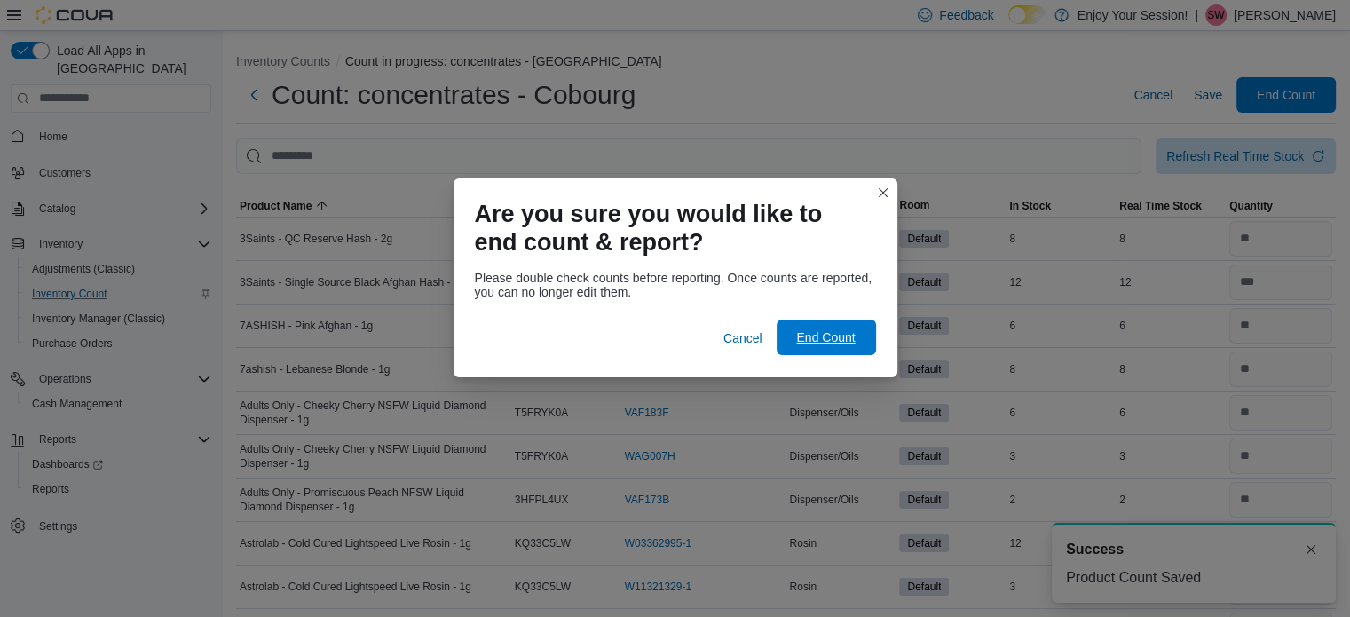
click at [807, 337] on span "End Count" at bounding box center [825, 337] width 59 height 18
